Goal: Task Accomplishment & Management: Manage account settings

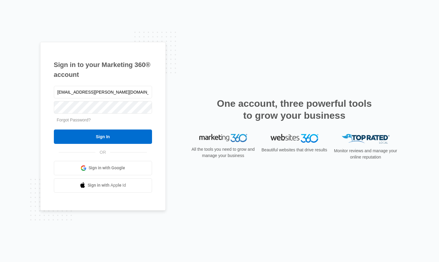
type input "[EMAIL_ADDRESS][PERSON_NAME][DOMAIN_NAME]"
click at [54, 130] on input "Sign In" at bounding box center [103, 137] width 98 height 14
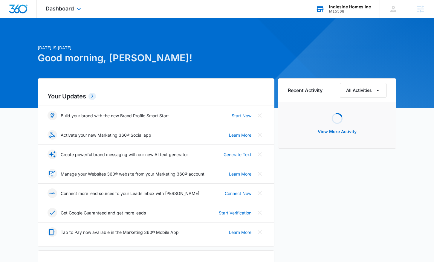
click at [363, 4] on div "Ingleside Homes Inc" at bounding box center [350, 6] width 42 height 5
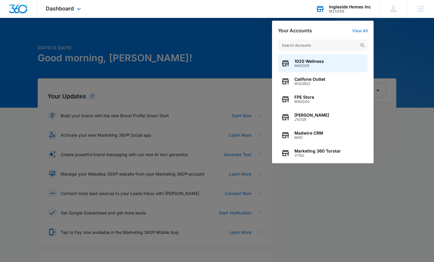
click at [343, 50] on input "text" at bounding box center [323, 45] width 90 height 12
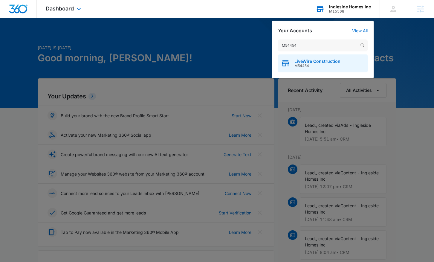
type input "M54454"
click at [343, 63] on div "LiveWire Construction M54454" at bounding box center [323, 63] width 90 height 18
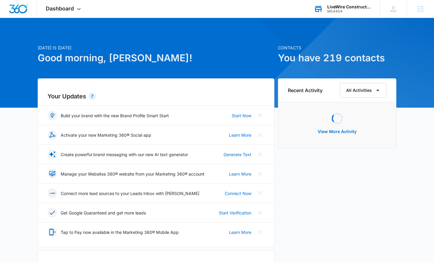
click at [78, 13] on div "Dashboard Apps Reputation Websites Forms CRM Email Social Content Ads Intellige…" at bounding box center [64, 9] width 55 height 18
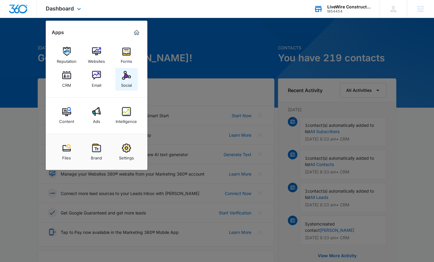
click at [123, 74] on img at bounding box center [126, 75] width 9 height 9
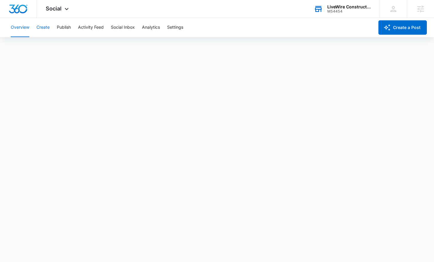
click at [44, 28] on button "Create" at bounding box center [42, 27] width 13 height 19
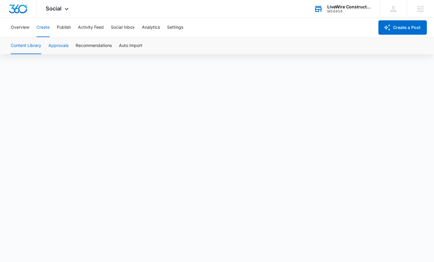
scroll to position [4, 0]
click at [174, 29] on button "Settings" at bounding box center [175, 27] width 16 height 19
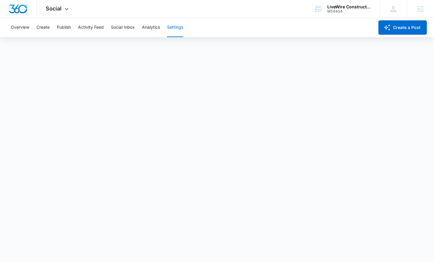
click at [25, 13] on div at bounding box center [18, 9] width 37 height 18
click at [17, 8] on img "Dashboard" at bounding box center [18, 8] width 19 height 9
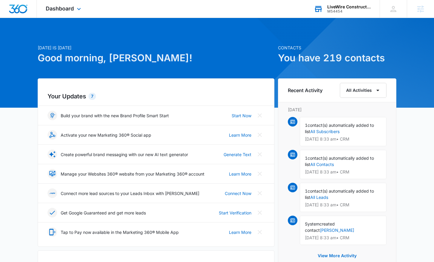
click at [357, 12] on div "M54454" at bounding box center [350, 11] width 44 height 4
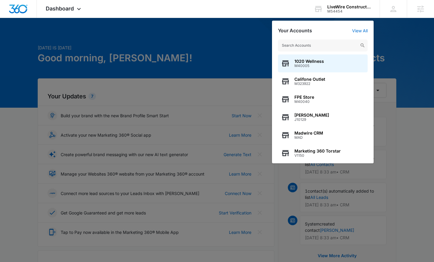
click at [333, 42] on input "text" at bounding box center [323, 45] width 90 height 12
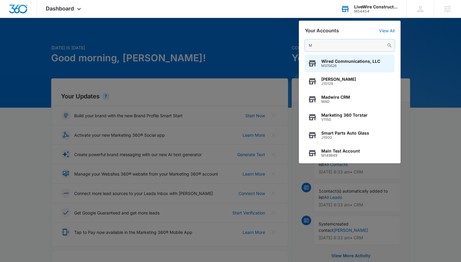
click at [343, 42] on input "M" at bounding box center [350, 45] width 90 height 12
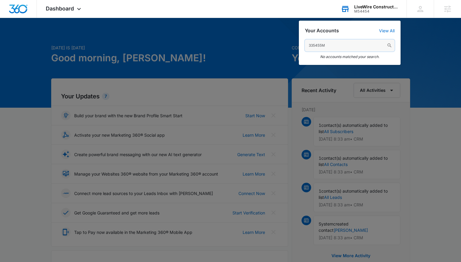
click at [337, 45] on input "335455M" at bounding box center [350, 45] width 90 height 12
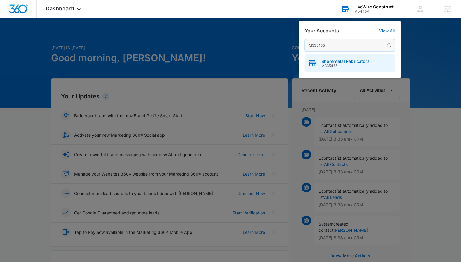
type input "M335455"
click at [347, 61] on span "Shoremetal Fabricators" at bounding box center [345, 61] width 48 height 5
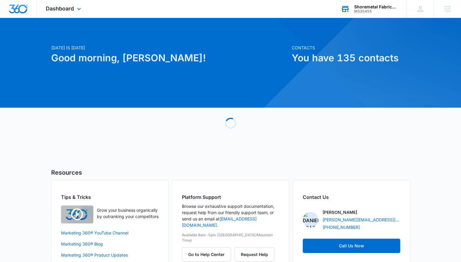
click at [81, 14] on div "Dashboard Apps Reputation Websites Forms CRM Email Social Shop Content Ads Inte…" at bounding box center [64, 9] width 55 height 18
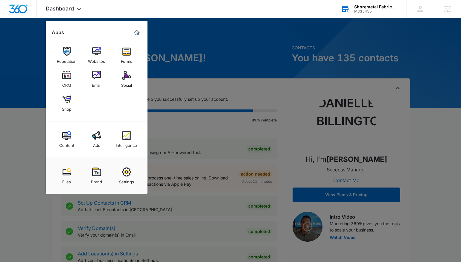
click at [121, 131] on link "Intelligence" at bounding box center [126, 139] width 23 height 23
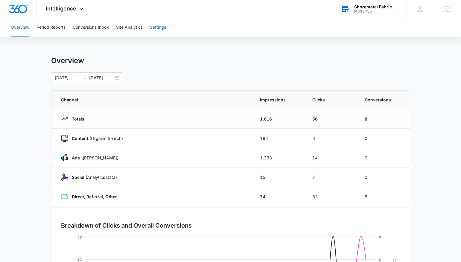
click at [160, 30] on button "Settings" at bounding box center [158, 27] width 16 height 19
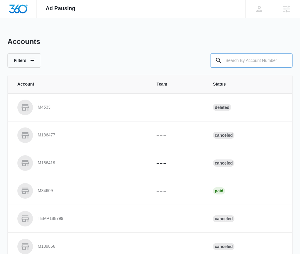
click at [276, 58] on input "text" at bounding box center [251, 60] width 82 height 14
type input "M335455"
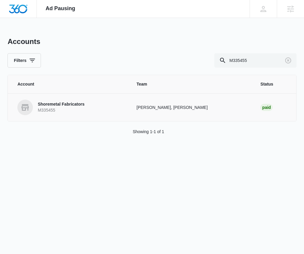
click at [72, 104] on p "Shoremetal Fabricators" at bounding box center [61, 104] width 47 height 6
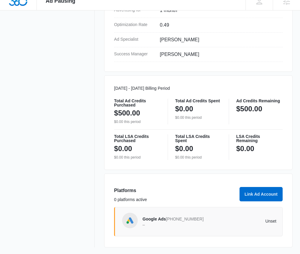
scroll to position [244, 0]
